Goal: Ask a question: Seek information or help from site administrators or community

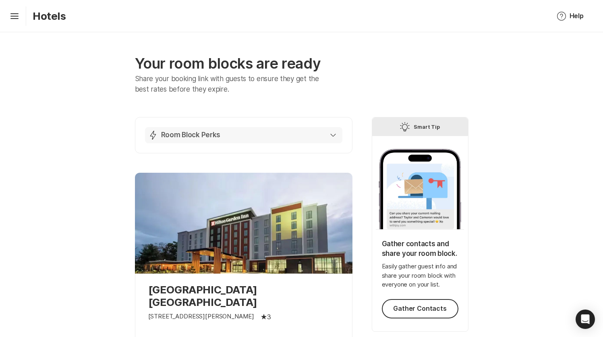
click at [327, 137] on div "Lightning Bolt Room Block Perks" at bounding box center [242, 135] width 188 height 10
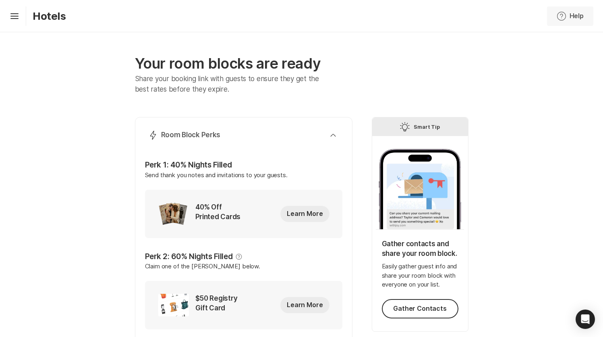
click at [565, 17] on icon "Help" at bounding box center [562, 16] width 10 height 10
click at [523, 93] on p "Help Guides" at bounding box center [537, 92] width 35 height 10
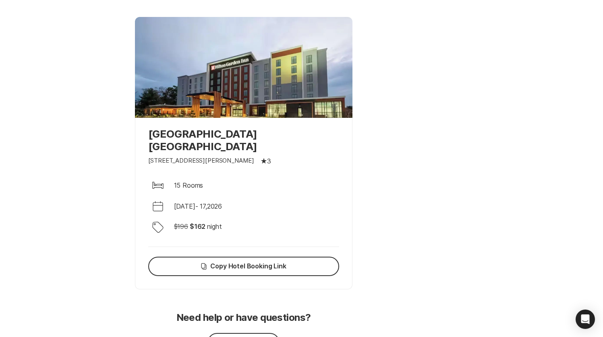
scroll to position [502, 0]
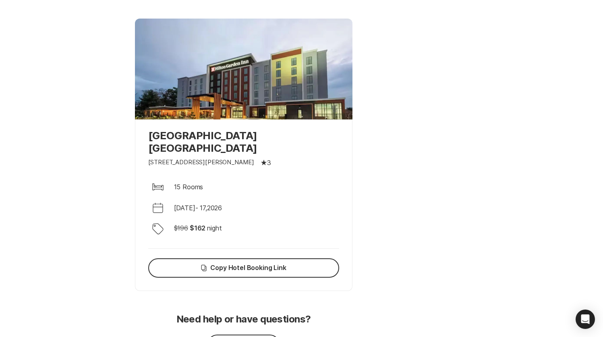
click at [256, 127] on div "[GEOGRAPHIC_DATA] [GEOGRAPHIC_DATA] [STREET_ADDRESS][PERSON_NAME] Star Filled 3…" at bounding box center [244, 204] width 218 height 171
click at [256, 134] on p "[GEOGRAPHIC_DATA] [GEOGRAPHIC_DATA]" at bounding box center [243, 141] width 191 height 25
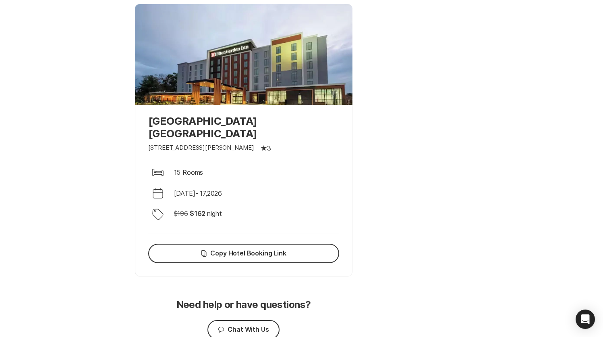
scroll to position [547, 0]
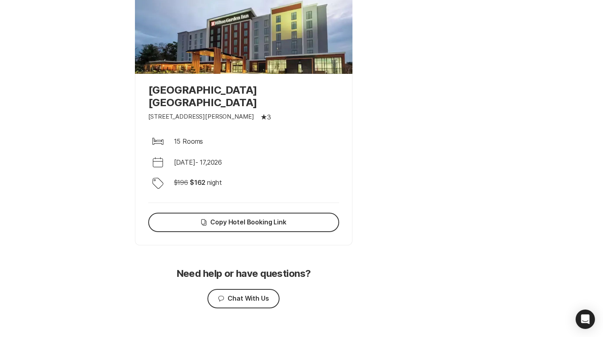
click at [257, 134] on div "Bed 15 Rooms" at bounding box center [243, 140] width 191 height 19
click at [272, 212] on button "Copy Copy Hotel Booking Link" at bounding box center [243, 221] width 191 height 19
click at [244, 289] on button "Chat Chat With Us" at bounding box center [244, 298] width 72 height 19
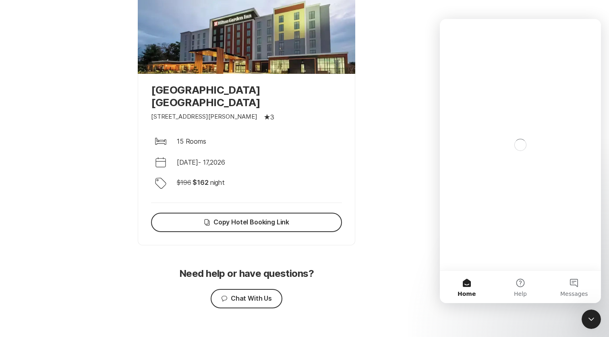
scroll to position [0, 0]
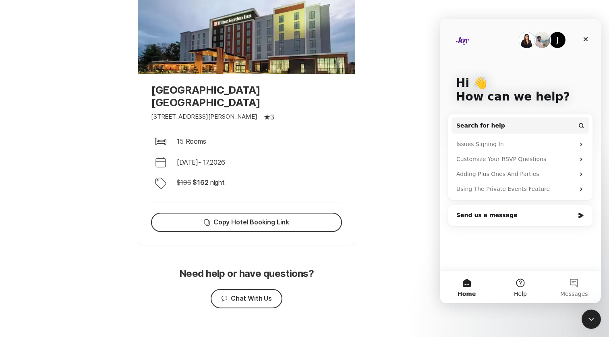
click at [530, 283] on button "Help" at bounding box center [521, 286] width 54 height 32
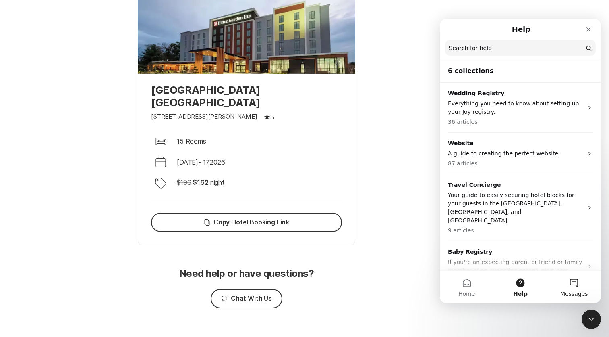
click at [570, 285] on button "Messages" at bounding box center [575, 286] width 54 height 32
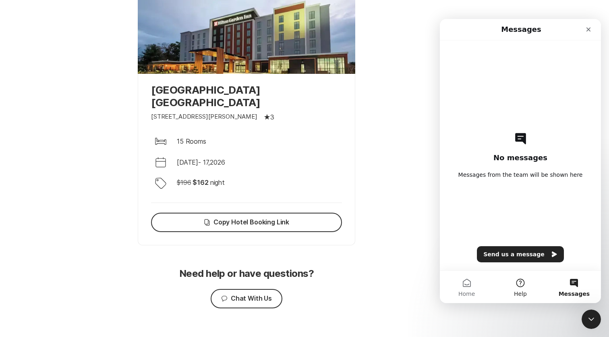
click at [529, 288] on button "Help" at bounding box center [521, 286] width 54 height 32
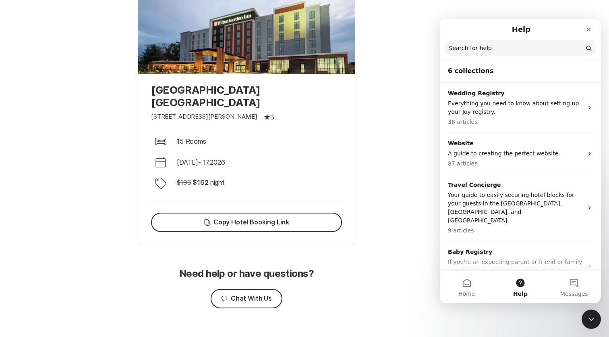
click at [522, 43] on input "Search for help" at bounding box center [520, 48] width 151 height 16
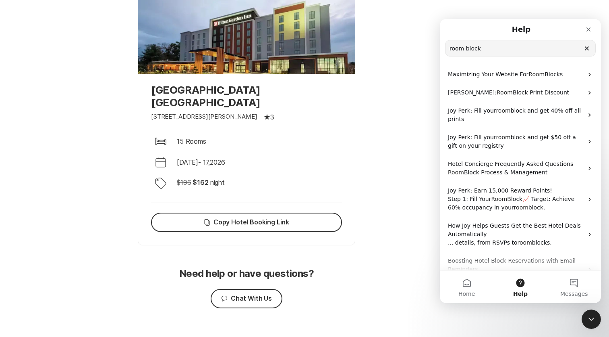
type input "room block"
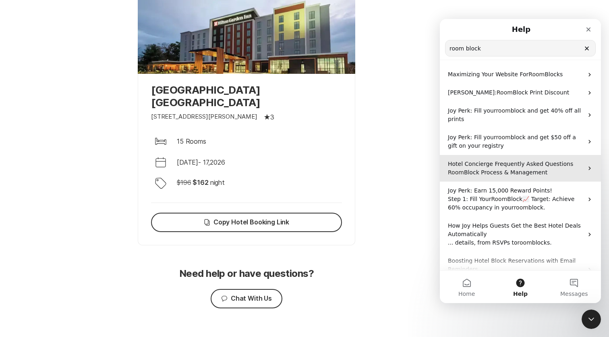
drag, startPoint x: 522, startPoint y: 45, endPoint x: 564, endPoint y: 167, distance: 129.4
click at [564, 167] on span "Hotel Concierge Frequently Asked Questions" at bounding box center [510, 163] width 125 height 6
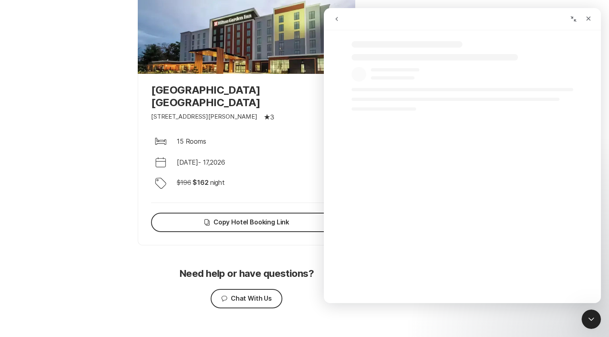
select select "en"
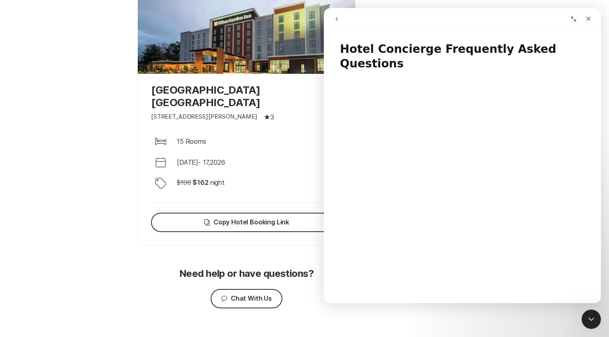
click at [337, 19] on icon "go back" at bounding box center [337, 19] width 6 height 6
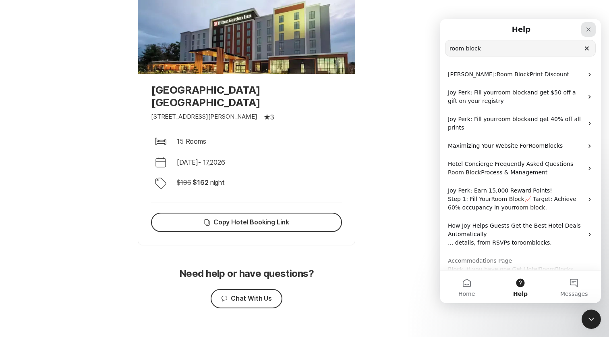
click at [586, 29] on icon "Close" at bounding box center [589, 29] width 6 height 6
